Goal: Check status: Check status

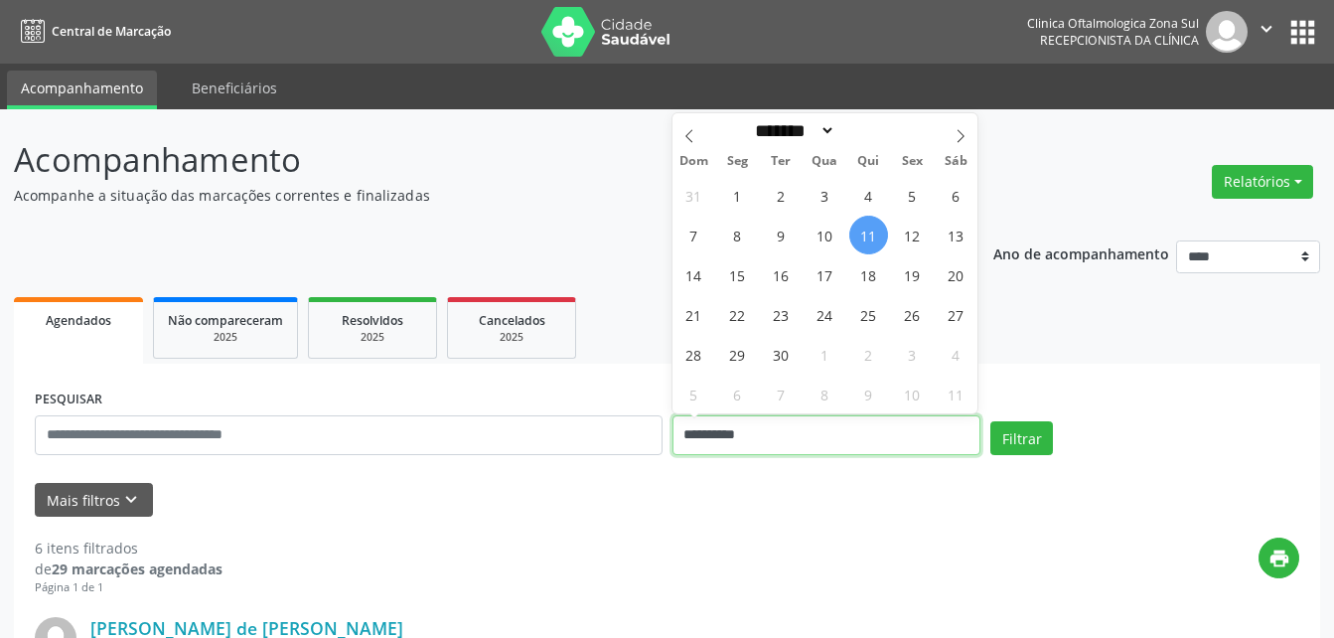
click at [793, 426] on input "**********" at bounding box center [827, 435] width 309 height 40
click at [917, 236] on span "12" at bounding box center [912, 235] width 39 height 39
type input "**********"
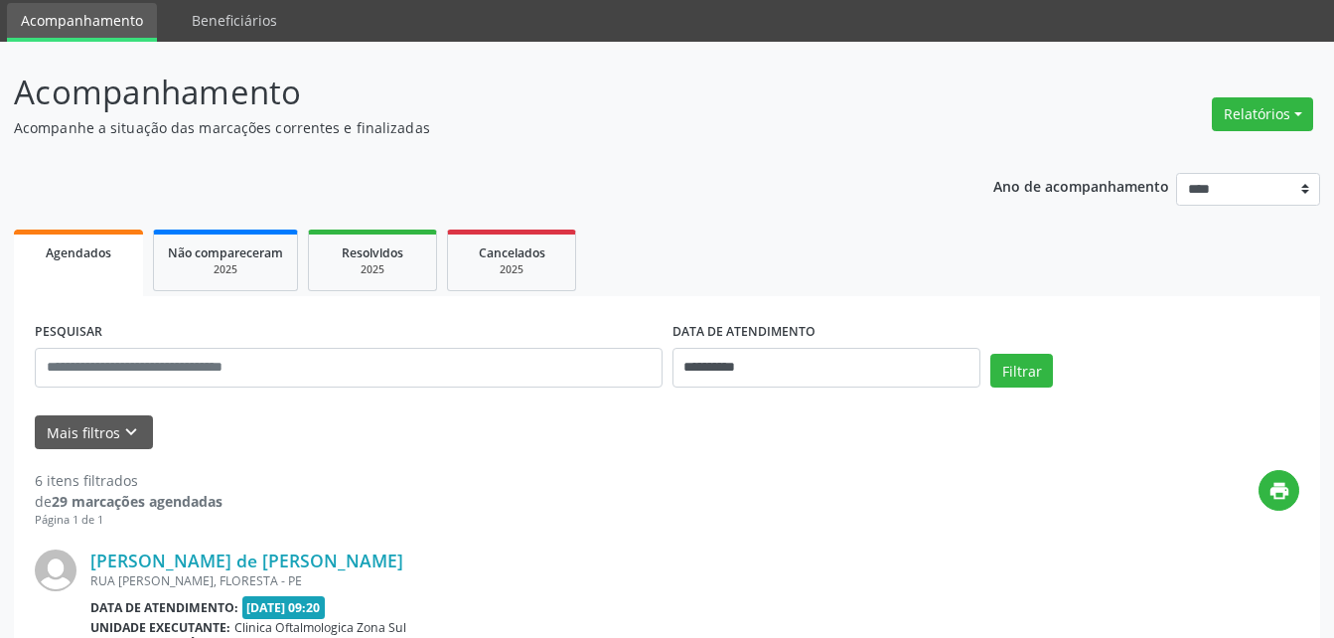
scroll to position [99, 0]
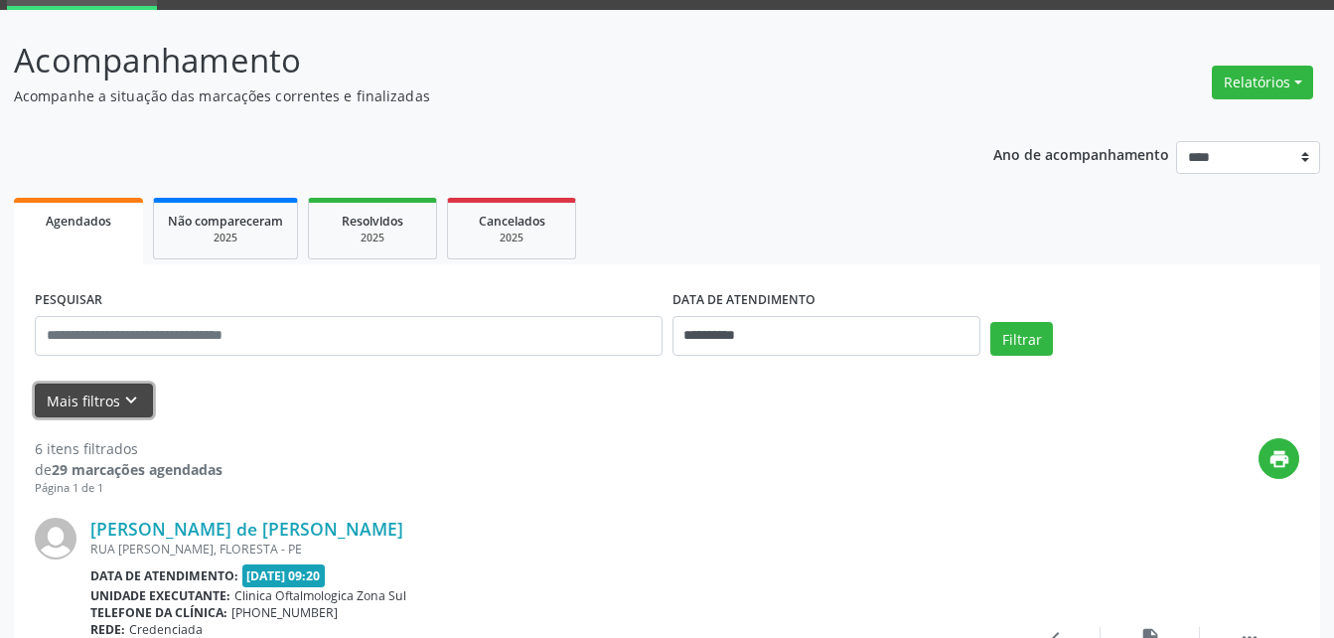
click at [107, 393] on button "Mais filtros keyboard_arrow_down" at bounding box center [94, 401] width 118 height 35
click at [0, 0] on label "UNIDADE EXECUTANTE" at bounding box center [0, 0] width 0 height 0
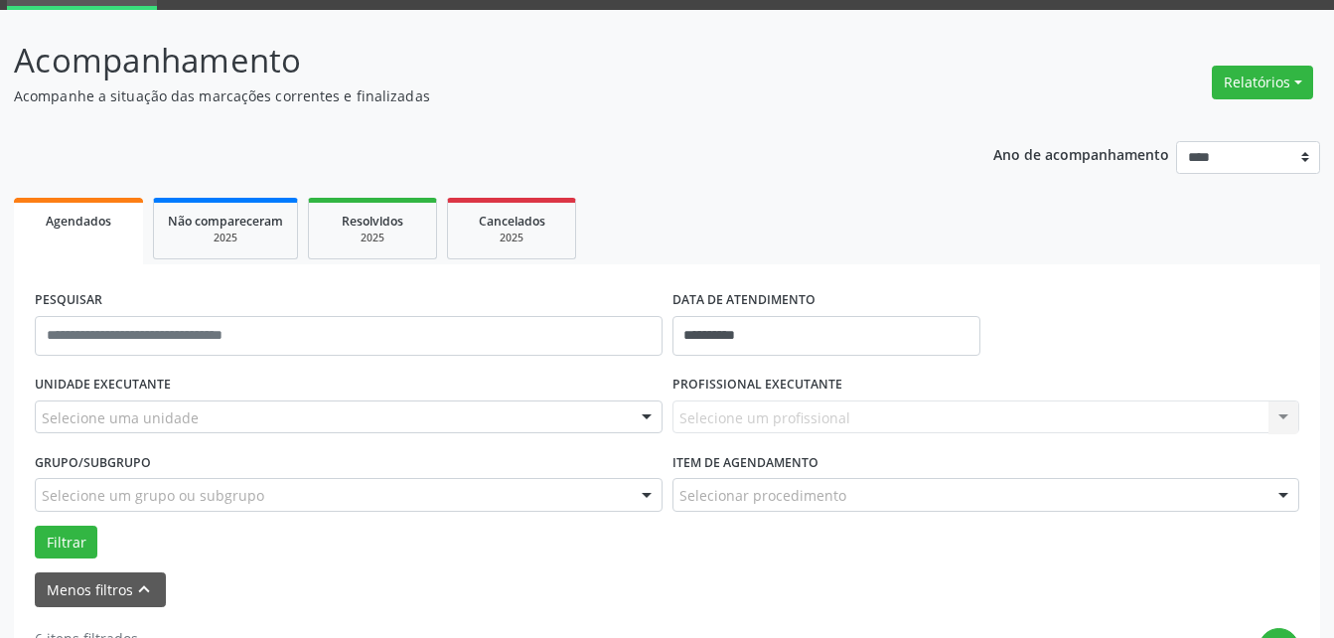
drag, startPoint x: 107, startPoint y: 393, endPoint x: 125, endPoint y: 415, distance: 28.2
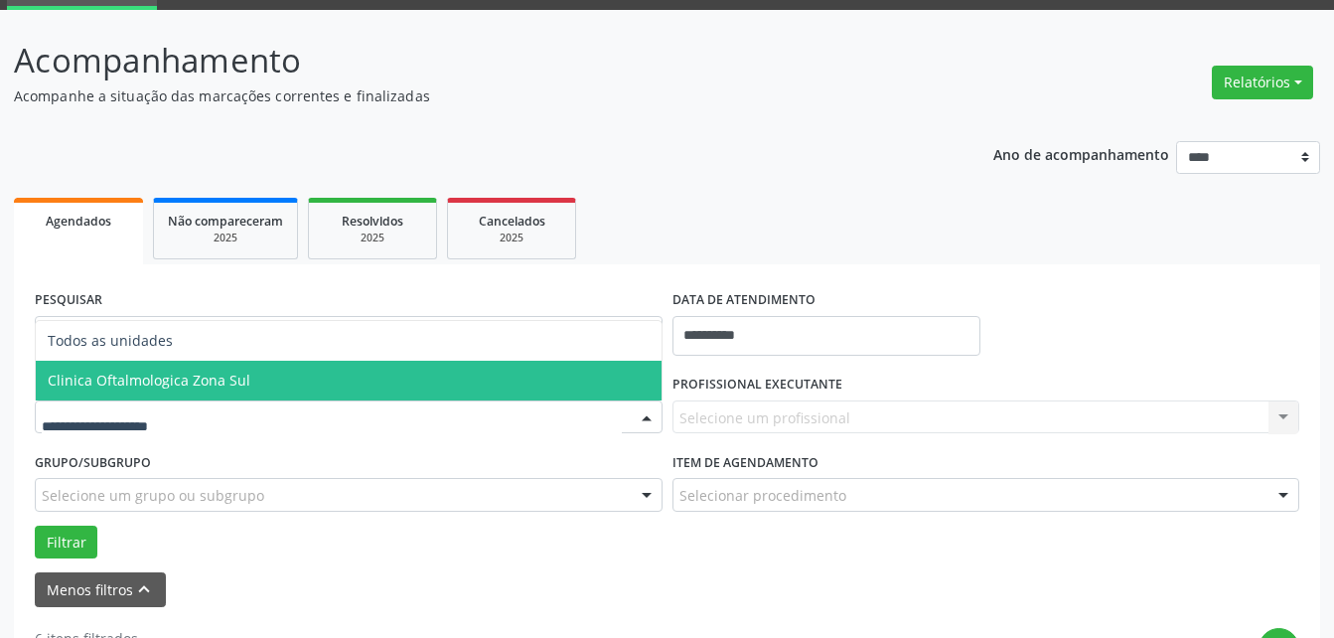
click at [136, 381] on span "Clinica Oftalmologica Zona Sul" at bounding box center [149, 380] width 203 height 19
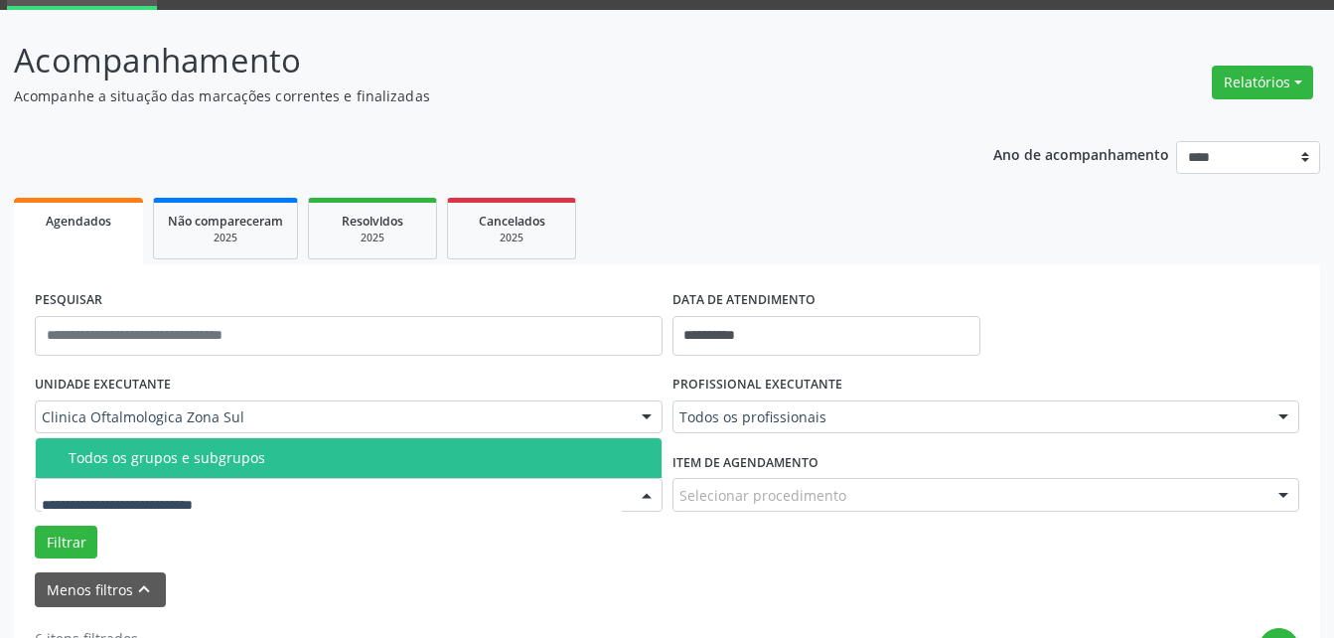
click at [129, 450] on div "Todos os grupos e subgrupos" at bounding box center [359, 458] width 581 height 16
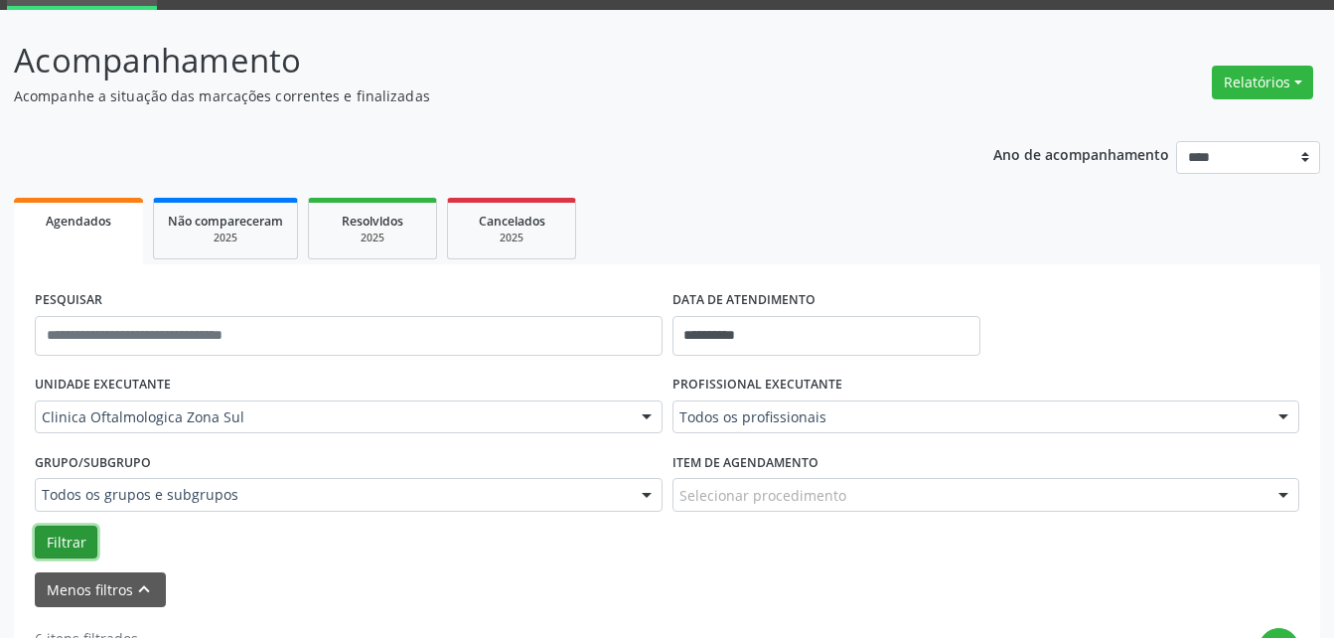
click at [71, 540] on button "Filtrar" at bounding box center [66, 543] width 63 height 34
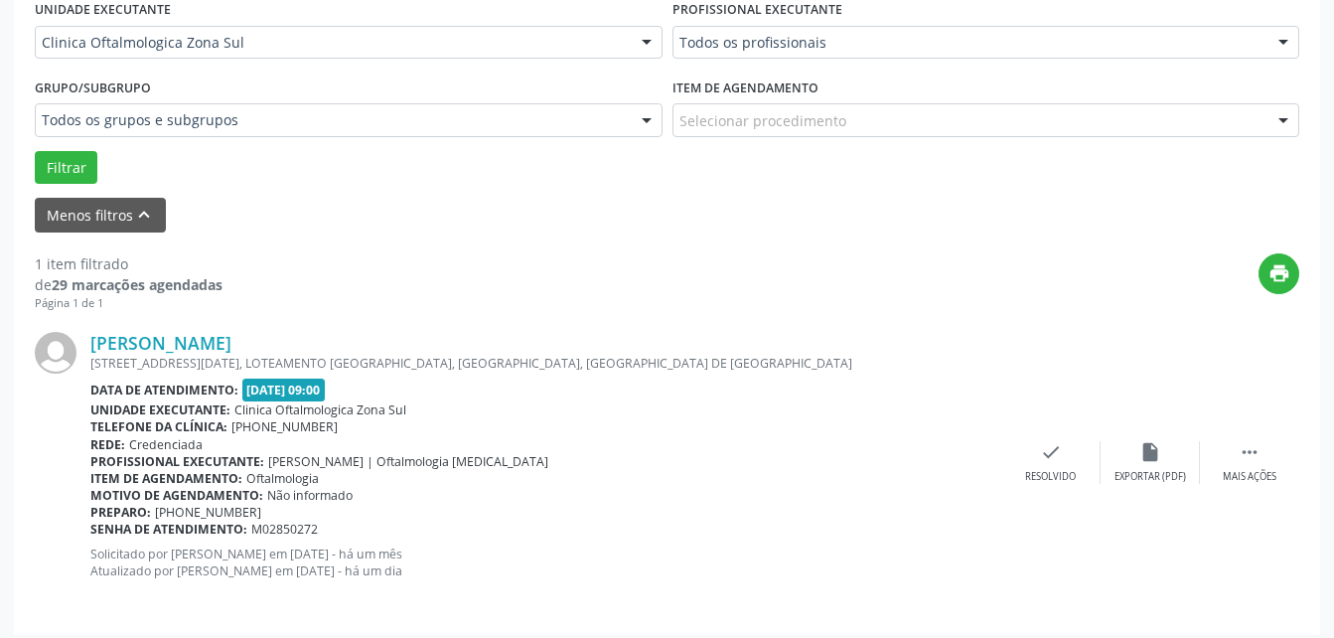
scroll to position [485, 0]
